Goal: Find specific fact: Find contact information

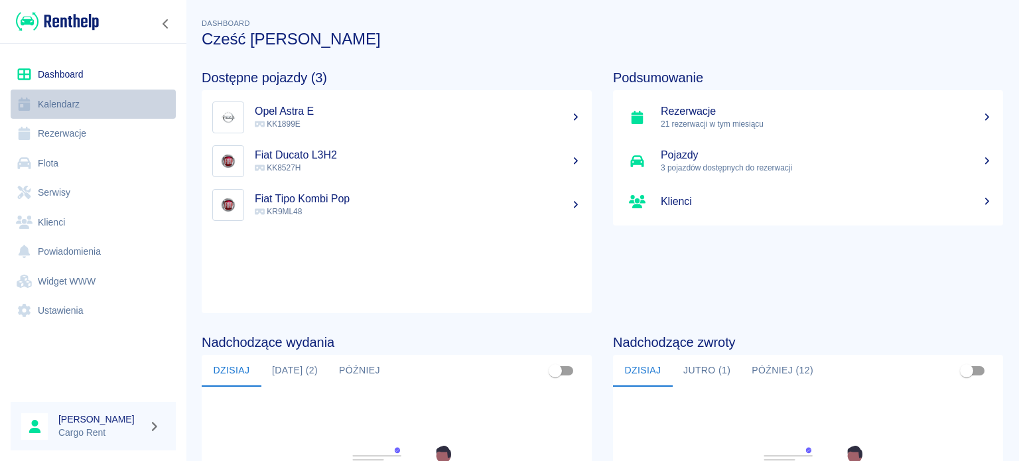
click at [83, 103] on link "Kalendarz" at bounding box center [93, 105] width 165 height 30
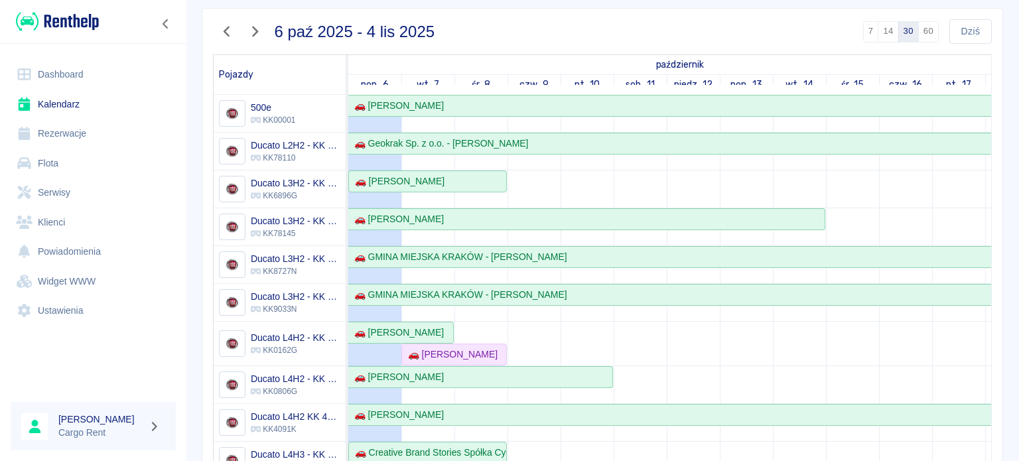
scroll to position [98, 0]
click at [233, 33] on icon "button" at bounding box center [226, 30] width 17 height 14
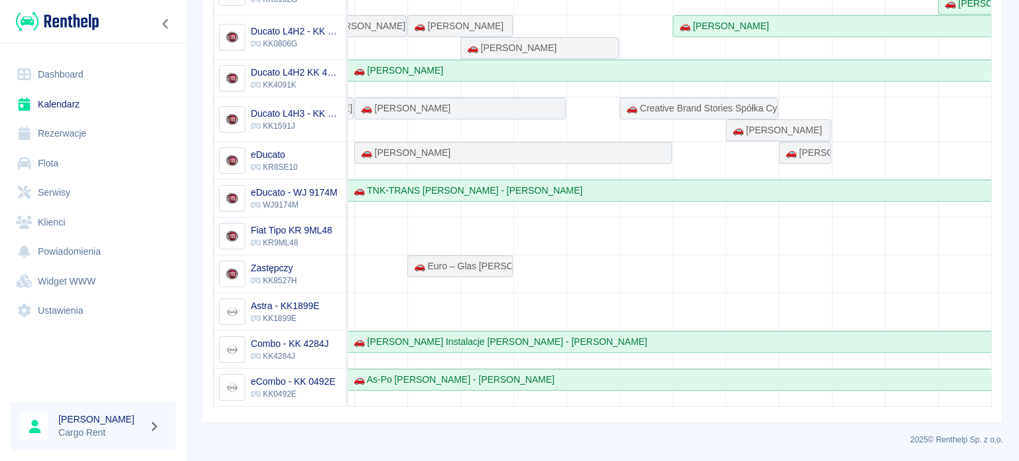
scroll to position [0, 0]
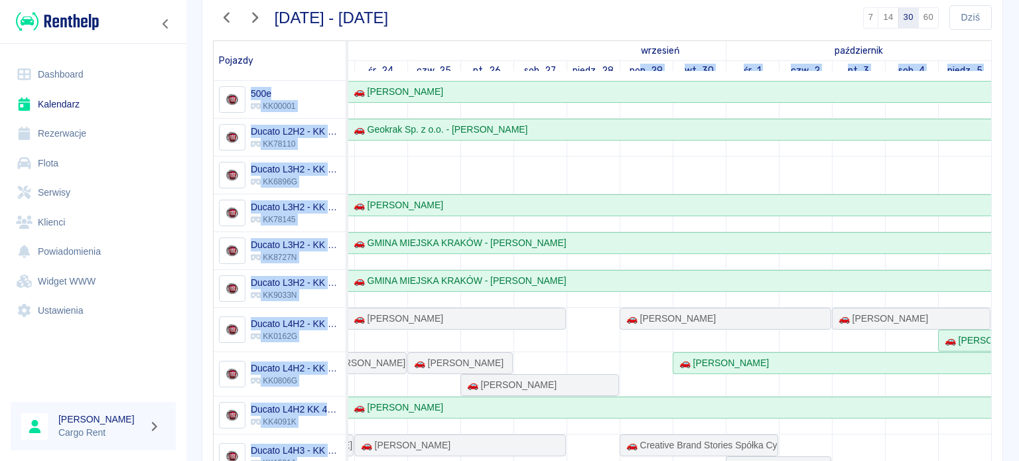
drag, startPoint x: 619, startPoint y: 72, endPoint x: 668, endPoint y: 333, distance: 265.7
click at [668, 333] on table "Pojazdy wrzesień październik sob., 6 niedz., 7 pon., 8 wt., 9 śr., 10 czw., 11 …" at bounding box center [602, 305] width 779 height 531
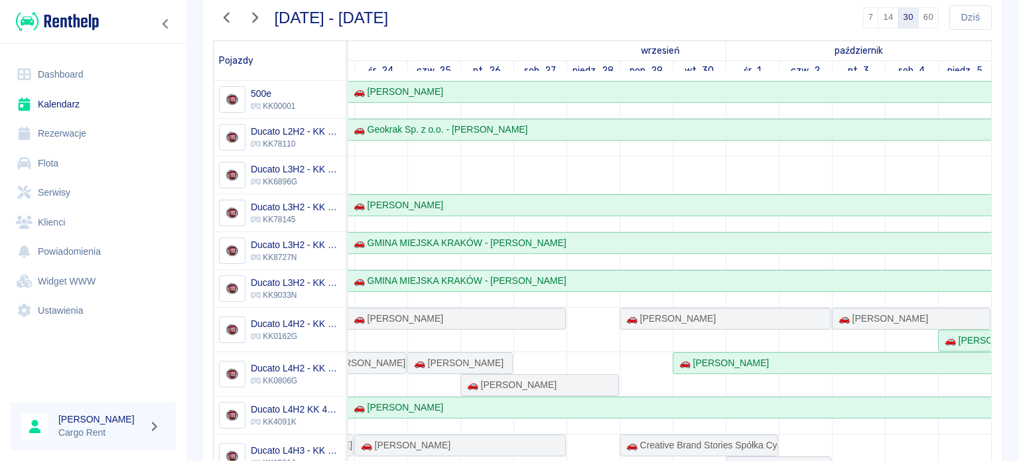
click at [720, 34] on div "[DATE] - [DATE] 7 14 30 60 [DATE] Pojazdy wrzesień październik sob., 6 niedz., …" at bounding box center [602, 283] width 779 height 577
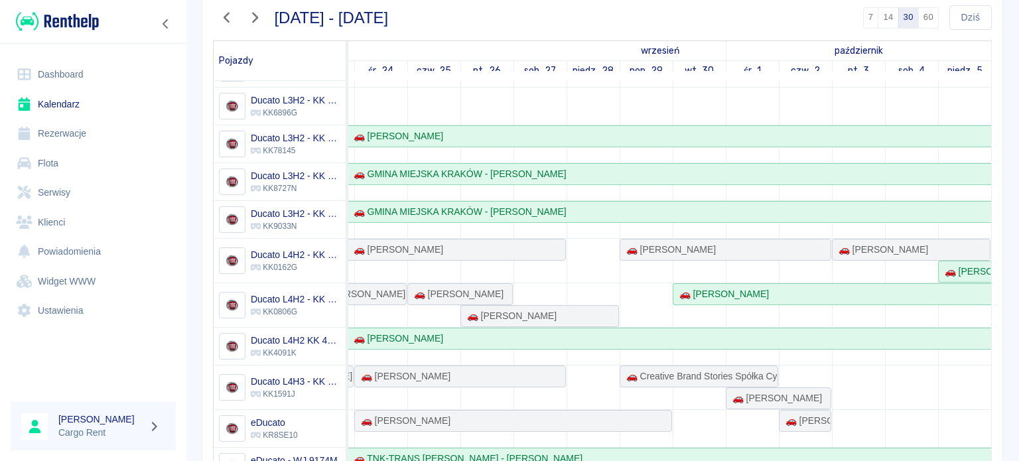
scroll to position [79, 0]
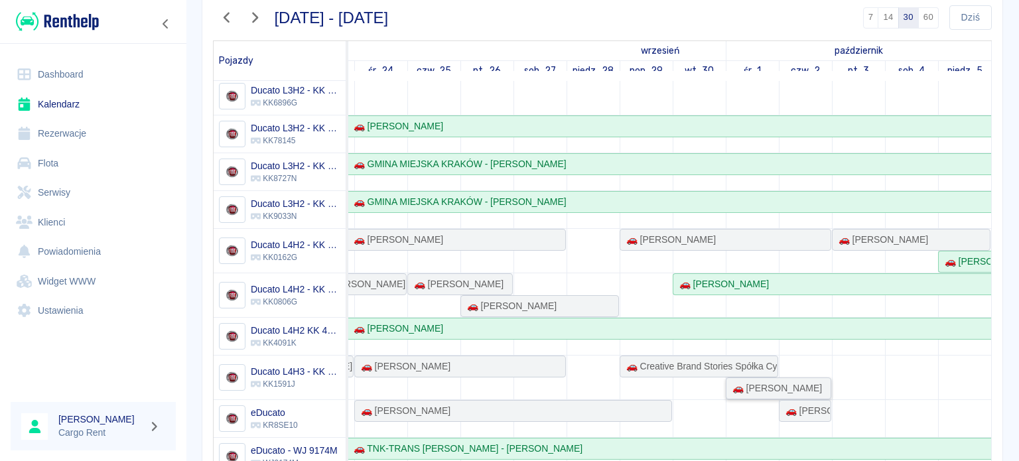
click at [748, 389] on div "🚗 [PERSON_NAME]" at bounding box center [774, 388] width 95 height 14
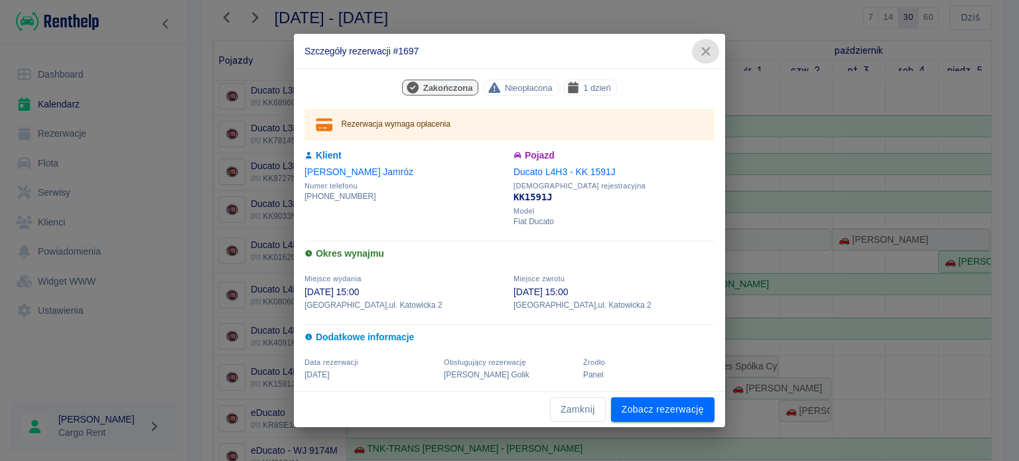
click at [703, 49] on icon "button" at bounding box center [705, 51] width 9 height 9
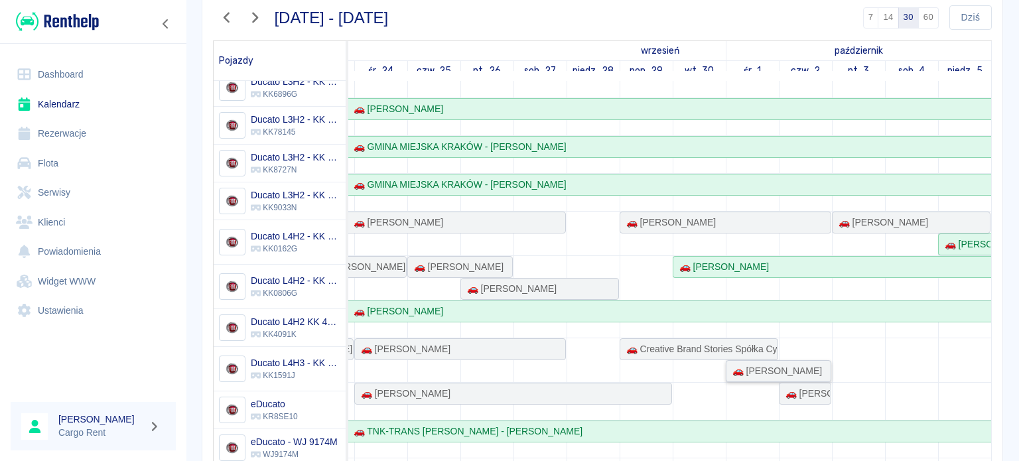
scroll to position [109, 0]
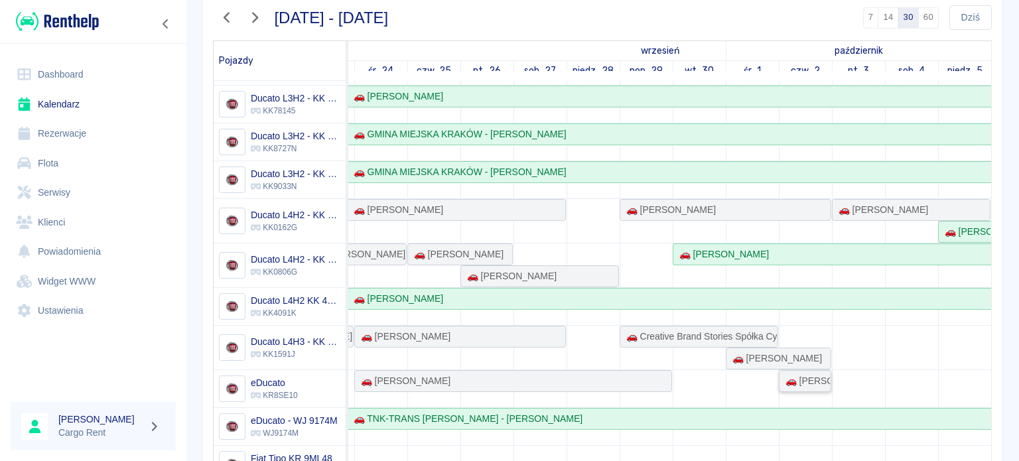
click at [780, 378] on div "🚗 [PERSON_NAME] Est - [PERSON_NAME]" at bounding box center [805, 381] width 50 height 14
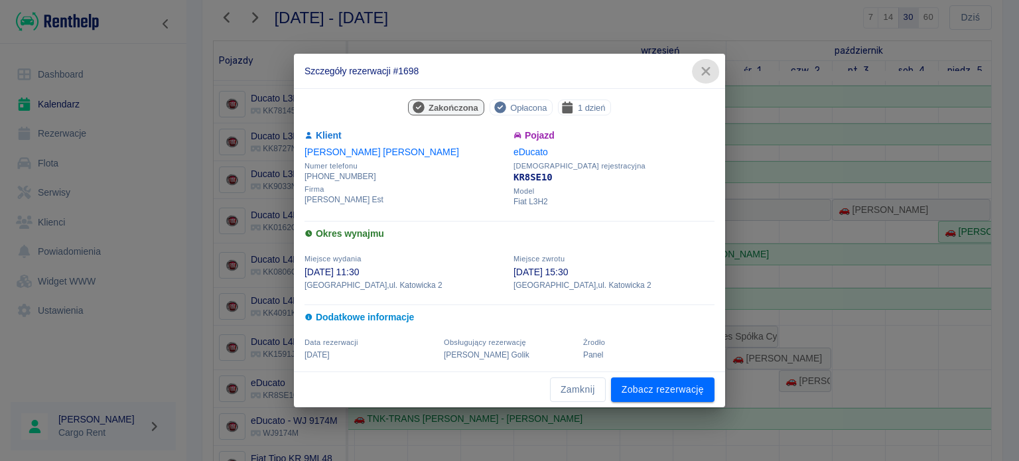
click at [710, 75] on icon "button" at bounding box center [705, 71] width 9 height 9
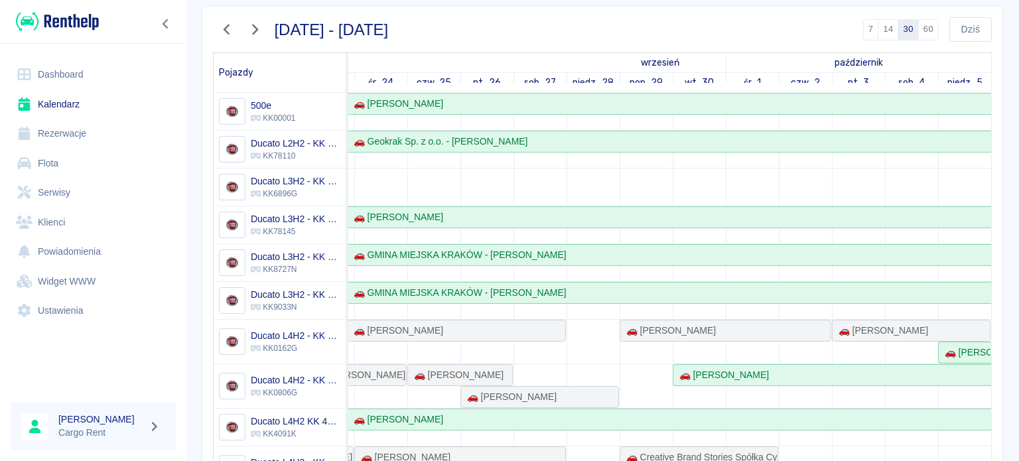
scroll to position [95, 0]
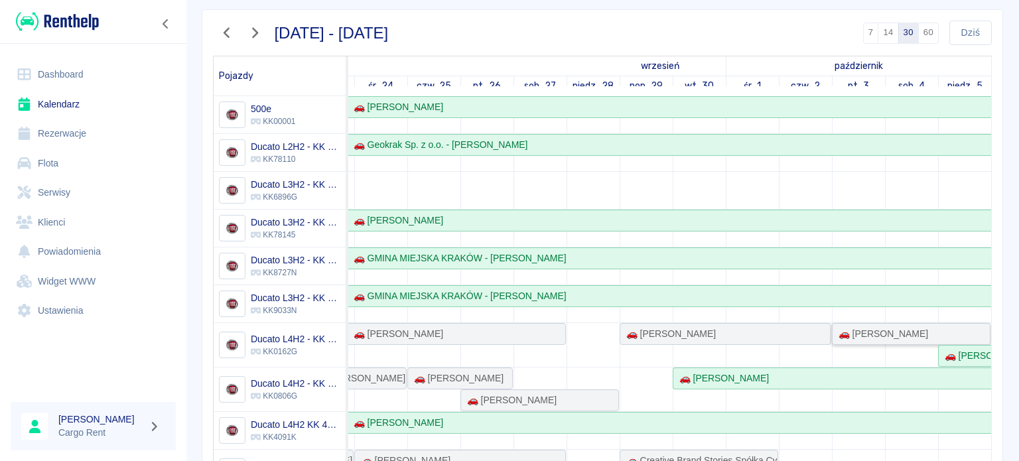
click at [893, 328] on div "🚗 [PERSON_NAME]" at bounding box center [880, 334] width 95 height 14
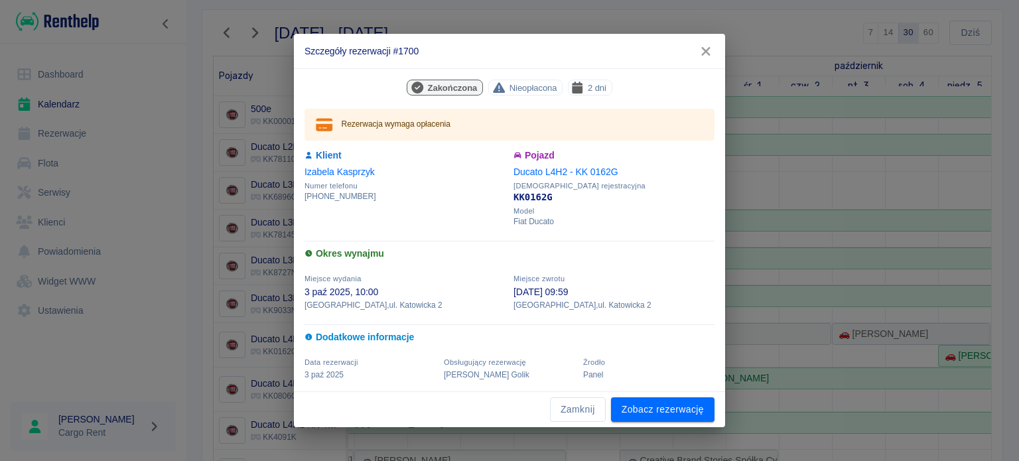
click at [707, 55] on icon "button" at bounding box center [705, 51] width 17 height 14
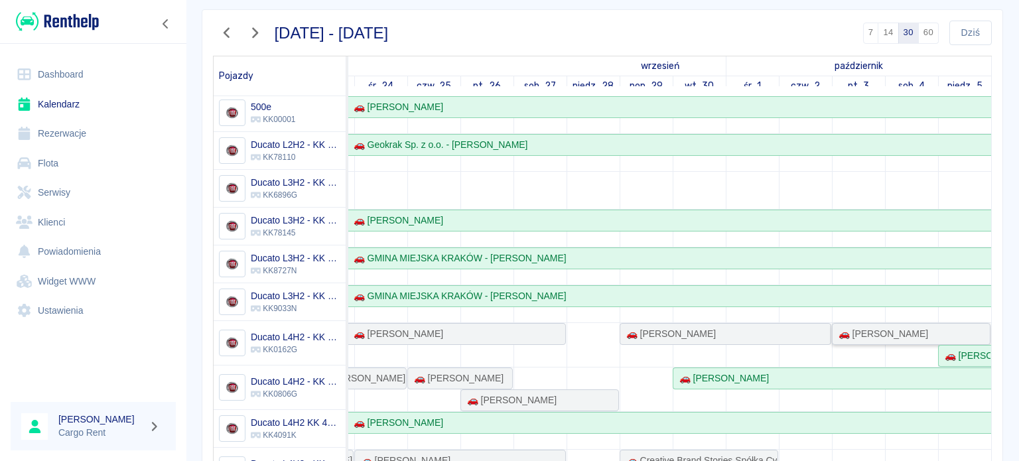
scroll to position [0, 0]
click at [961, 36] on button "Dziś" at bounding box center [970, 33] width 42 height 25
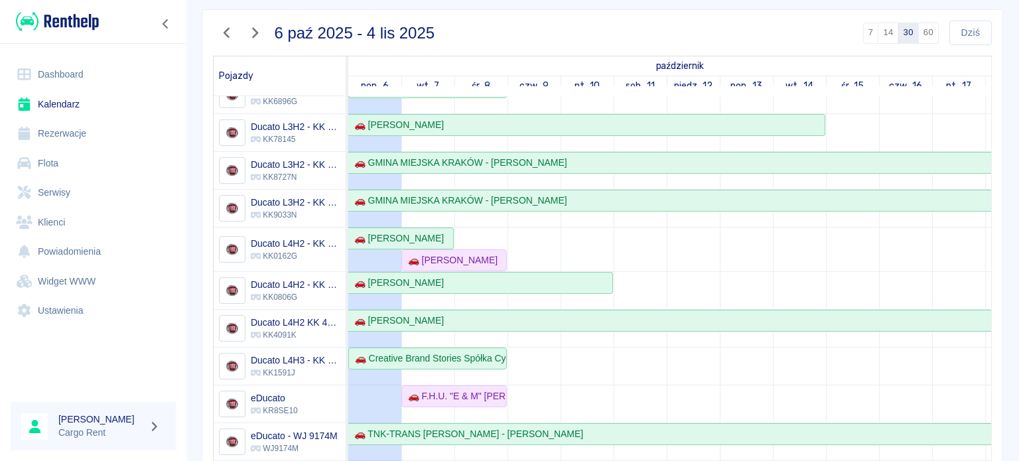
scroll to position [95, 0]
click at [485, 392] on div "🚗 F.H.U. "E & M" [PERSON_NAME] , [PERSON_NAME] - [PERSON_NAME]" at bounding box center [454, 396] width 103 height 14
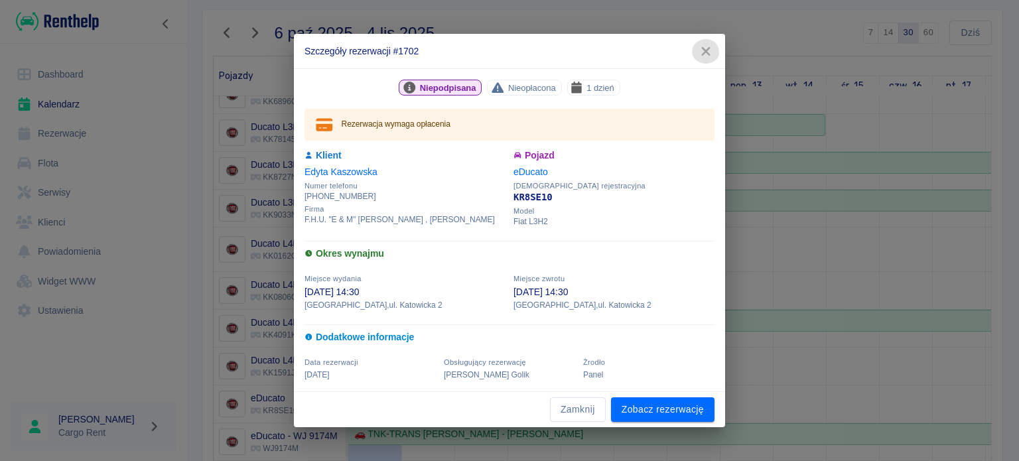
click at [711, 50] on icon "button" at bounding box center [705, 51] width 17 height 14
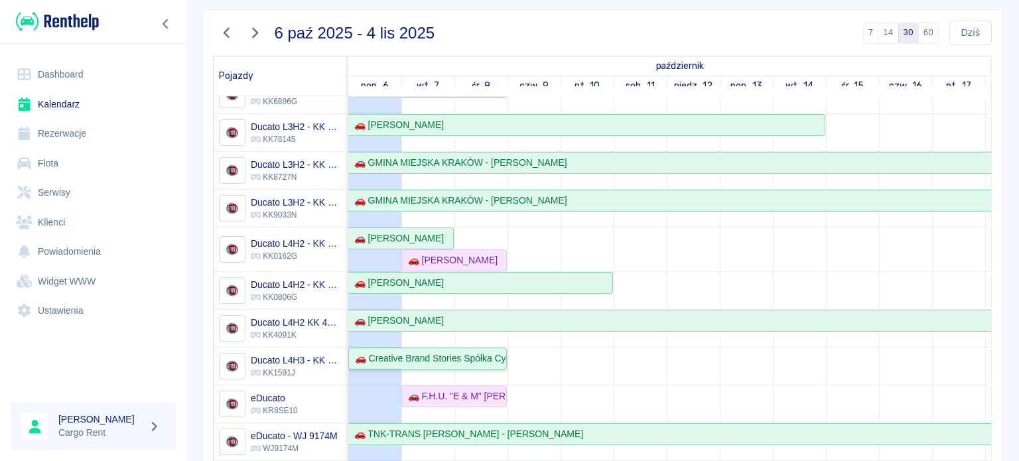
click at [448, 352] on div "🚗 Creative Brand Stories Spółka Cywilna - [PERSON_NAME]" at bounding box center [428, 358] width 156 height 14
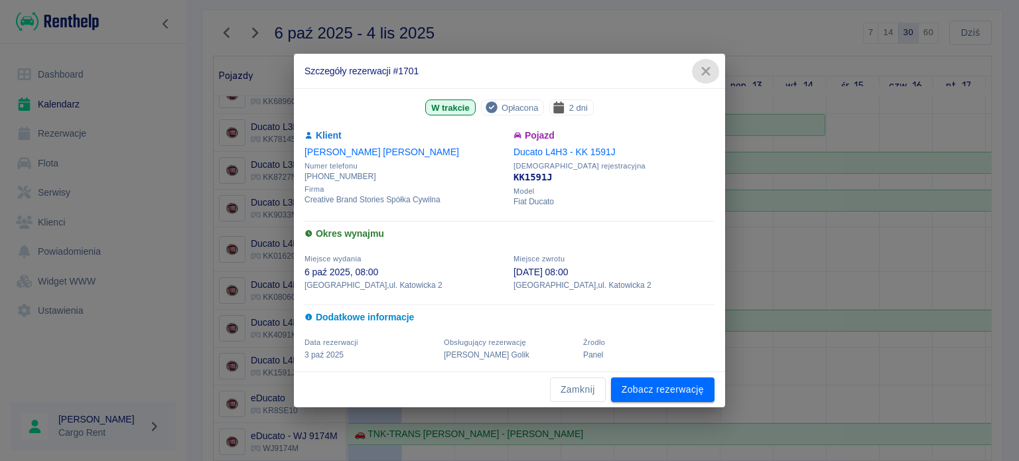
click at [697, 68] on icon "button" at bounding box center [705, 71] width 17 height 14
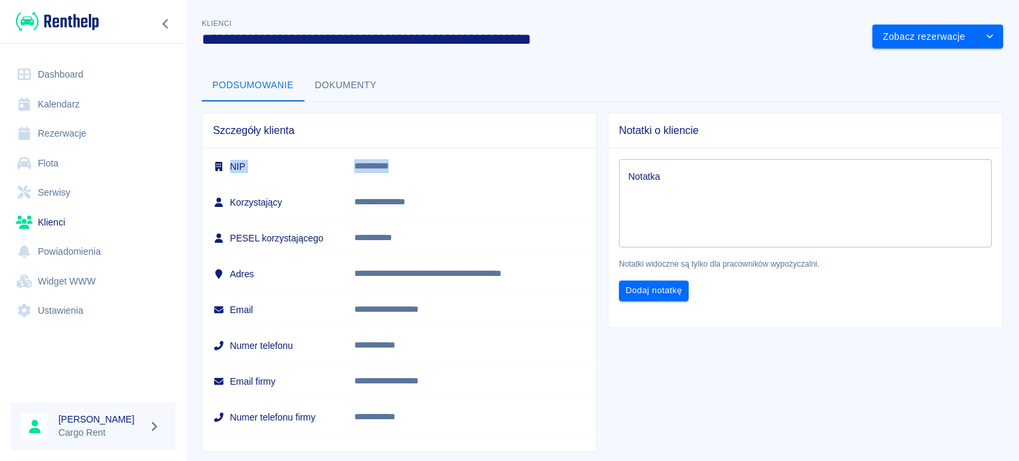
click at [337, 165] on tr "**********" at bounding box center [399, 167] width 394 height 36
click at [344, 165] on td "NIP" at bounding box center [272, 167] width 141 height 36
drag, startPoint x: 367, startPoint y: 164, endPoint x: 430, endPoint y: 170, distance: 63.4
click at [430, 170] on p "**********" at bounding box center [461, 166] width 214 height 14
copy p "**********"
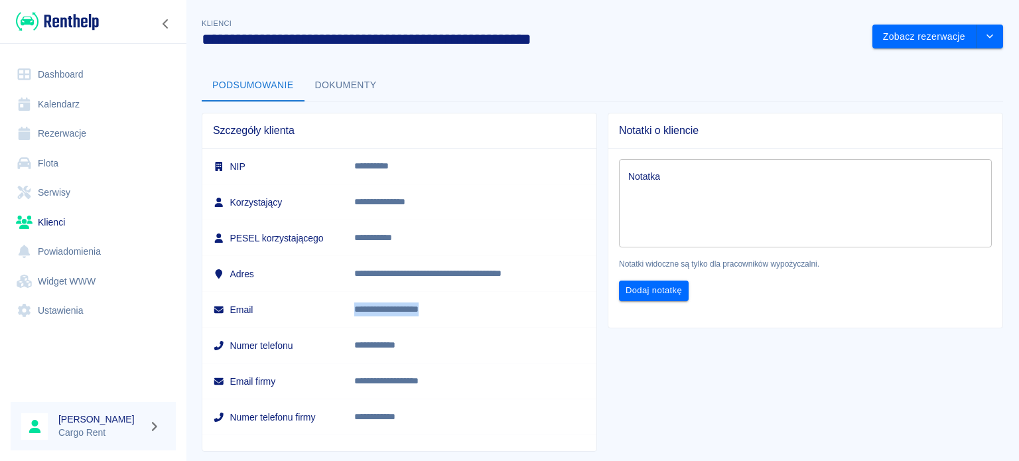
drag, startPoint x: 366, startPoint y: 304, endPoint x: 528, endPoint y: 306, distance: 161.8
click at [528, 306] on td "**********" at bounding box center [470, 310] width 253 height 36
copy p "**********"
click at [53, 17] on img at bounding box center [57, 22] width 83 height 22
